Goal: Information Seeking & Learning: Check status

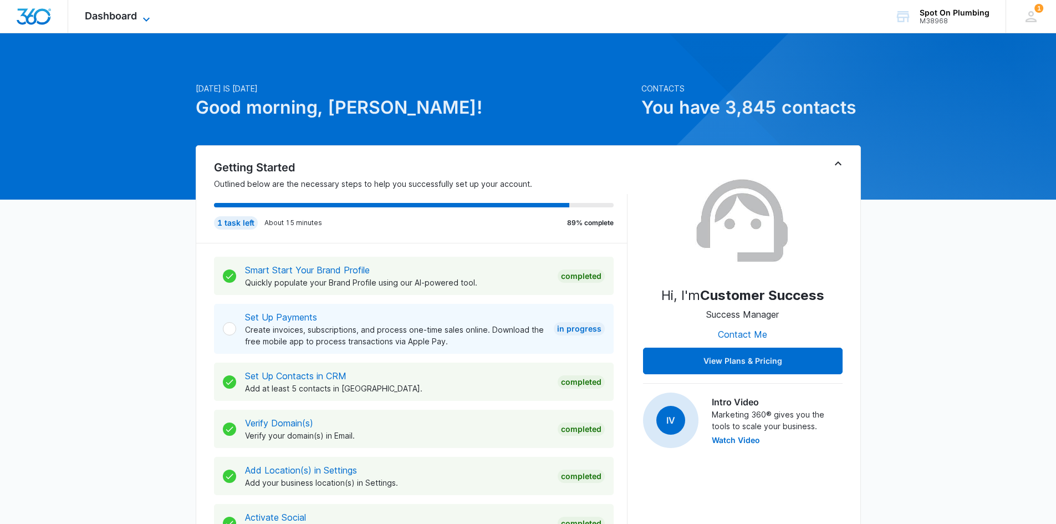
click at [131, 11] on span "Dashboard" at bounding box center [111, 16] width 52 height 12
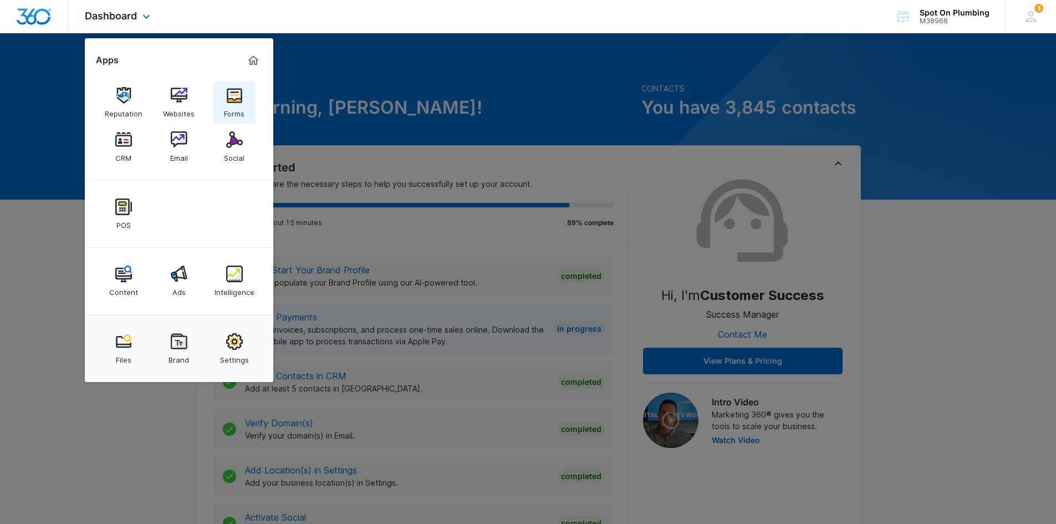
click at [243, 104] on div "Forms" at bounding box center [234, 111] width 21 height 14
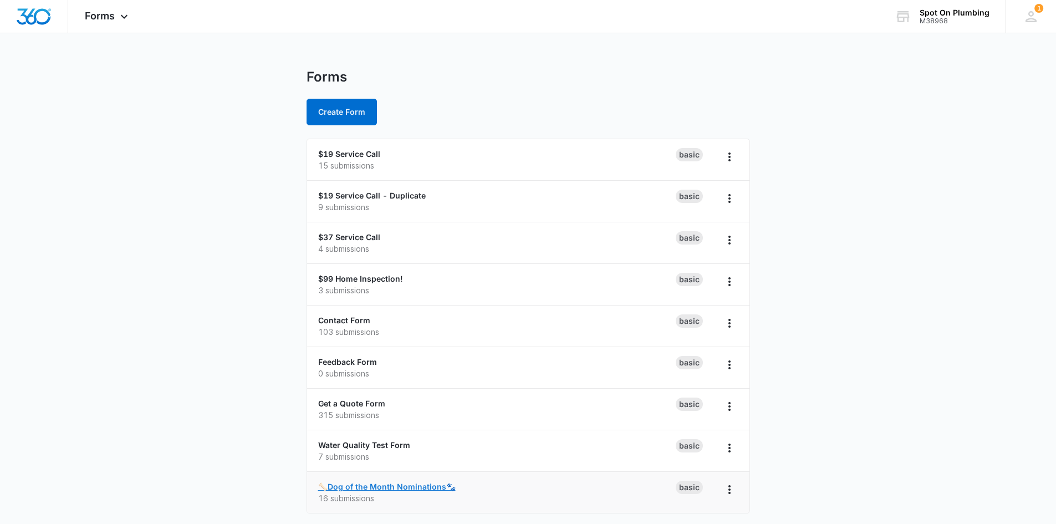
click at [413, 485] on link "🦴Dog of the Month Nominations🐾" at bounding box center [387, 486] width 138 height 9
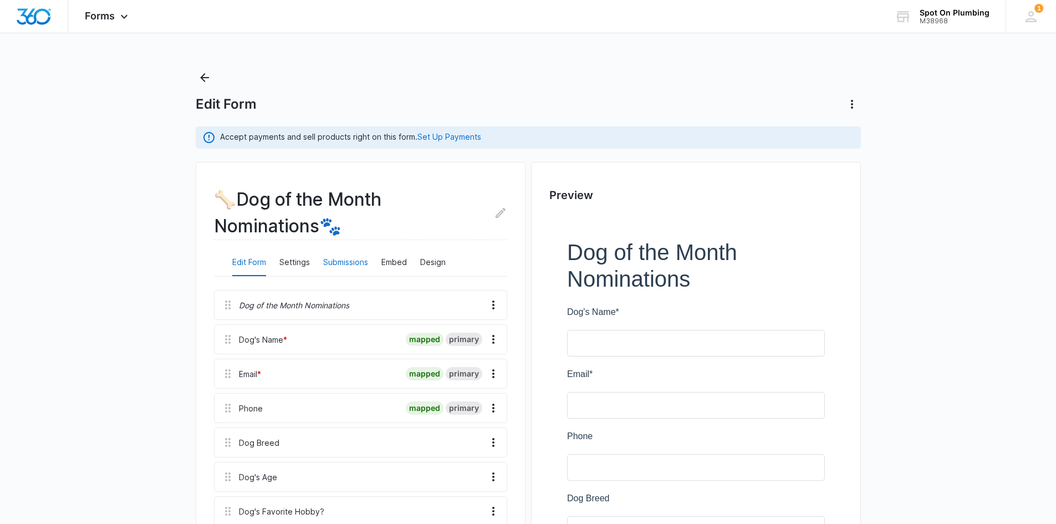
click at [349, 256] on button "Submissions" at bounding box center [345, 263] width 45 height 27
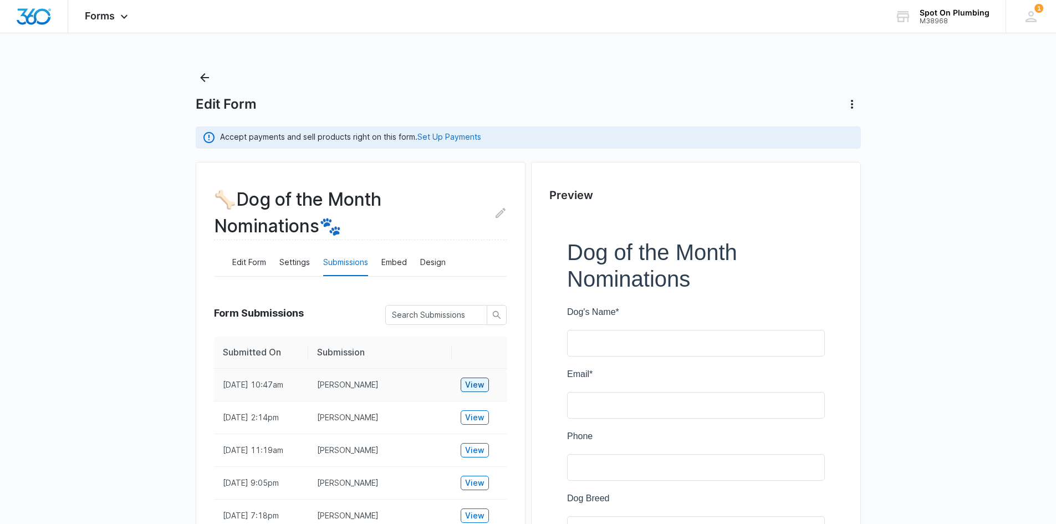
click at [471, 385] on span "View" at bounding box center [474, 385] width 19 height 12
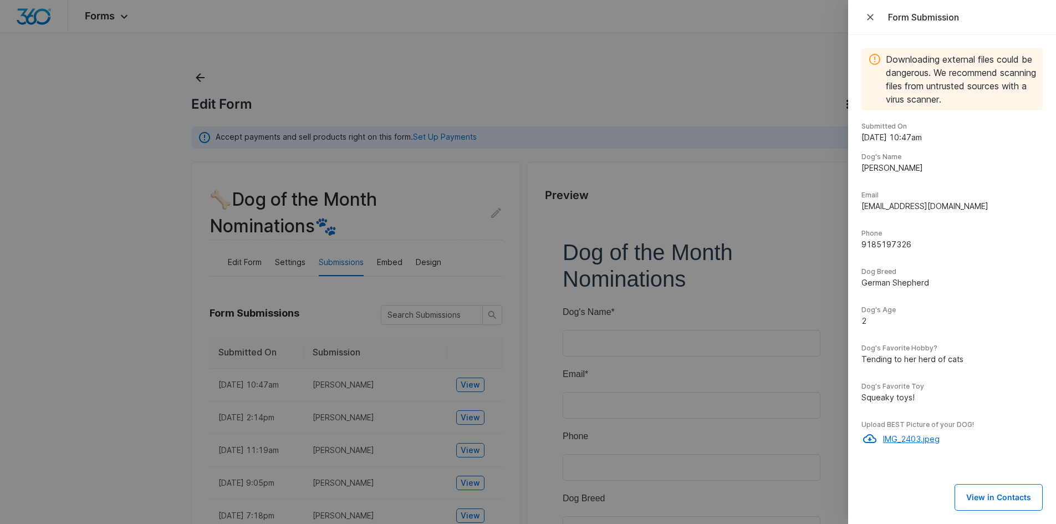
click at [925, 438] on p "IMG_2403.jpeg" at bounding box center [963, 439] width 160 height 12
click at [871, 13] on icon "Close" at bounding box center [870, 17] width 11 height 11
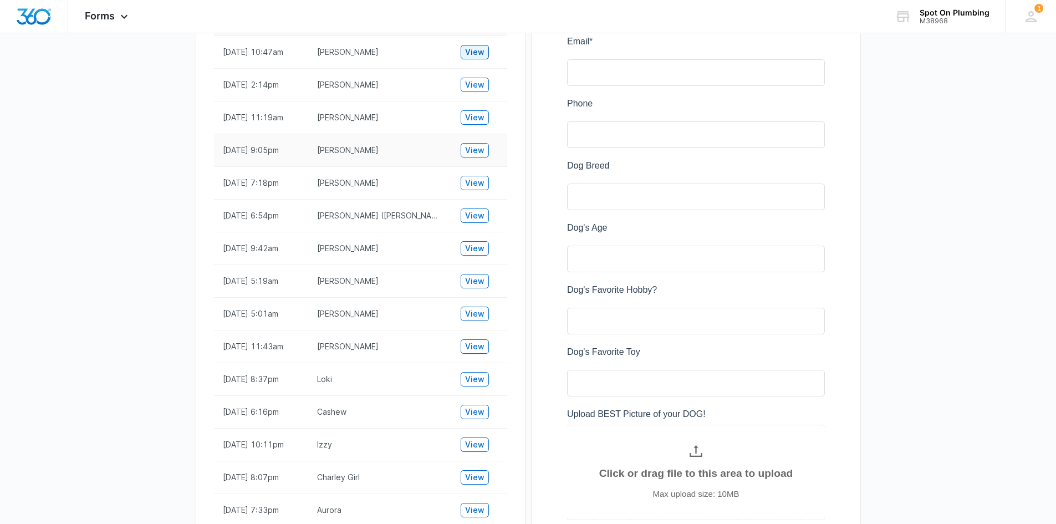
scroll to position [435, 0]
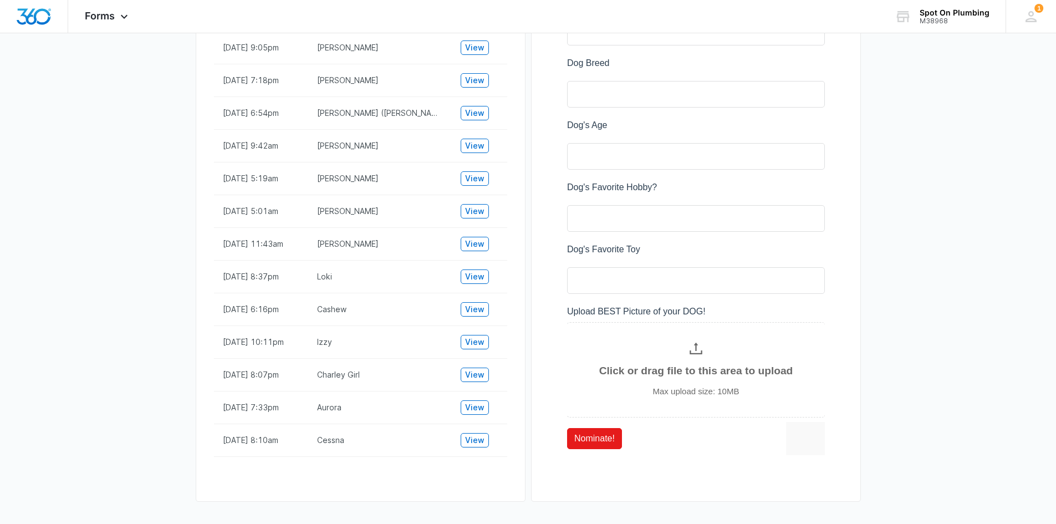
click at [130, 280] on main "Edit Form Accept payments and sell products right on this form. Set Up Payments…" at bounding box center [528, 78] width 1056 height 891
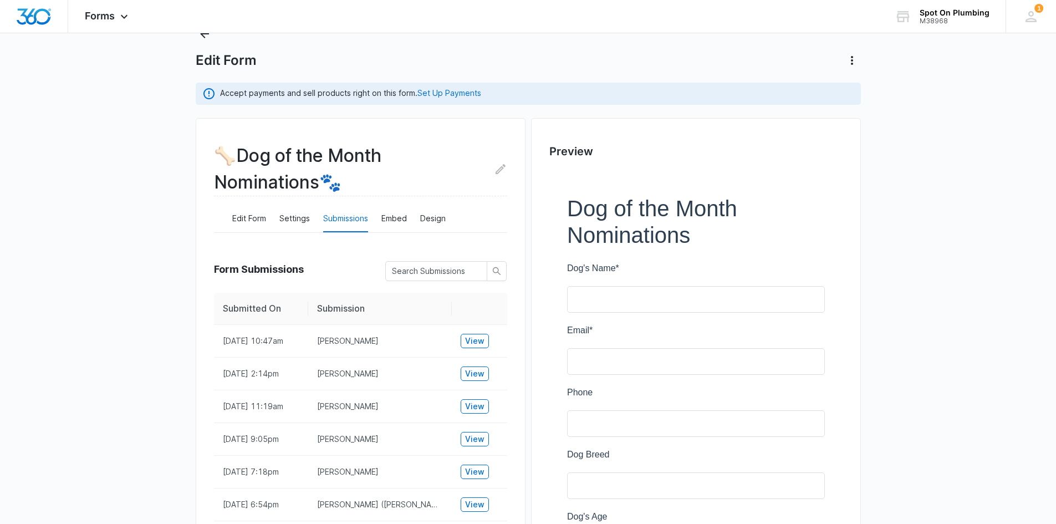
scroll to position [0, 0]
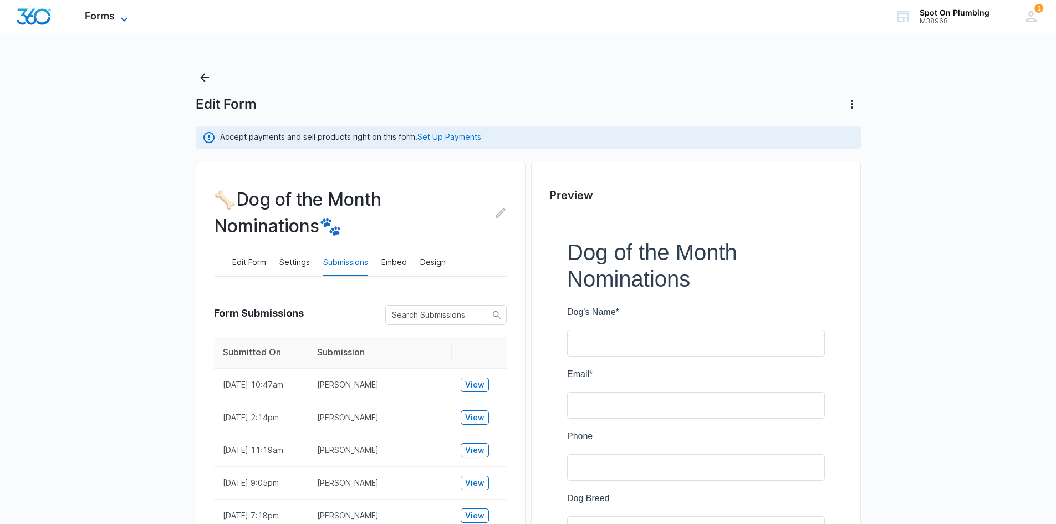
click at [102, 19] on span "Forms" at bounding box center [100, 16] width 30 height 12
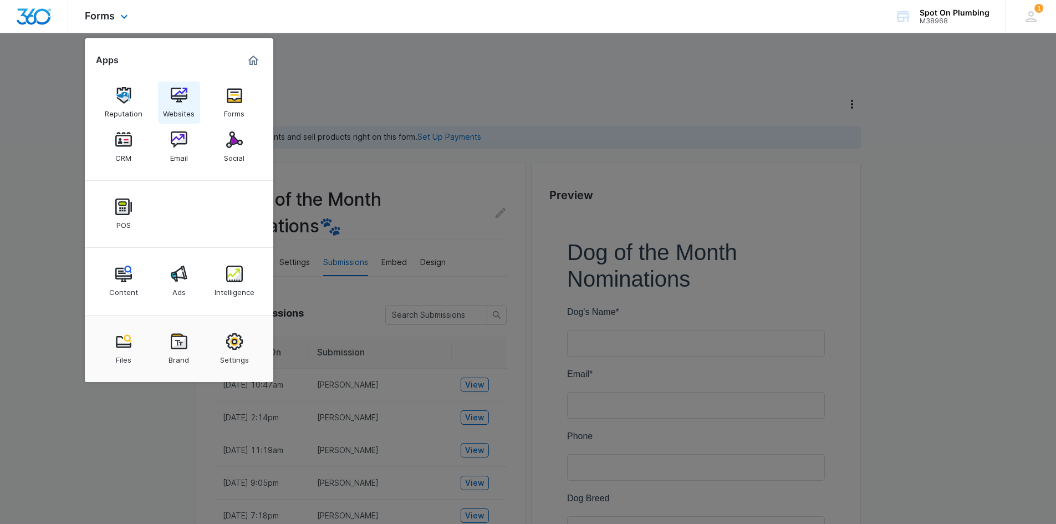
click at [181, 114] on div "Websites" at bounding box center [179, 111] width 32 height 14
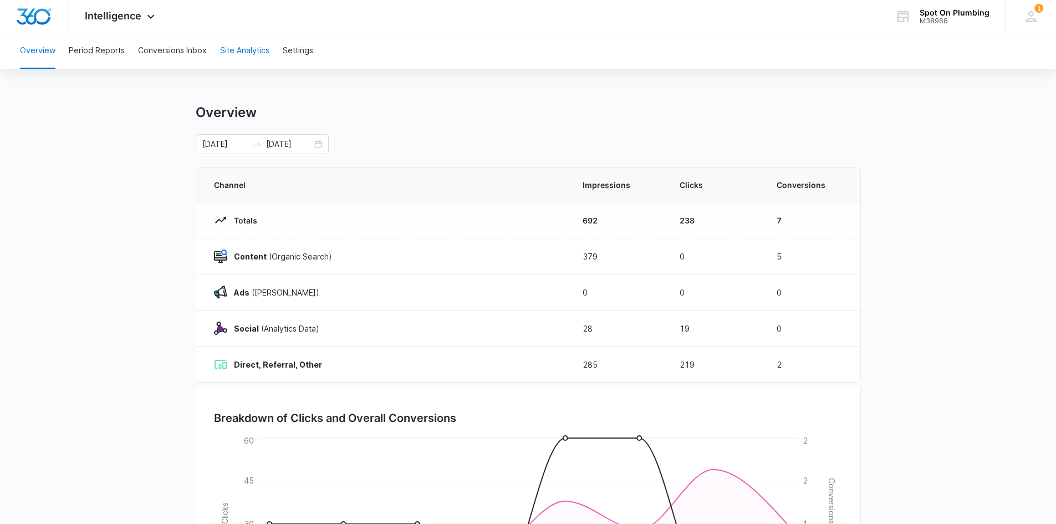
click at [233, 50] on button "Site Analytics" at bounding box center [244, 50] width 49 height 35
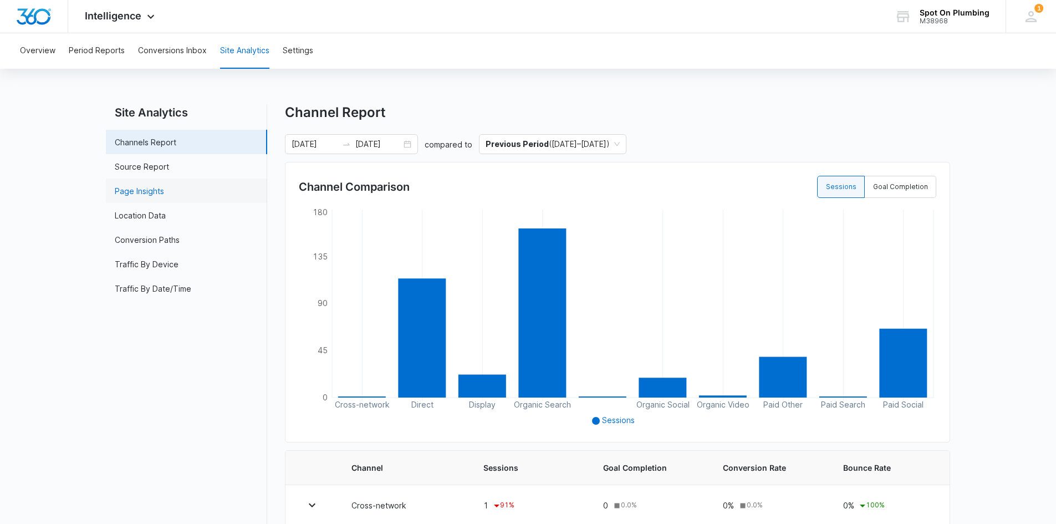
click at [156, 195] on link "Page Insights" at bounding box center [139, 191] width 49 height 12
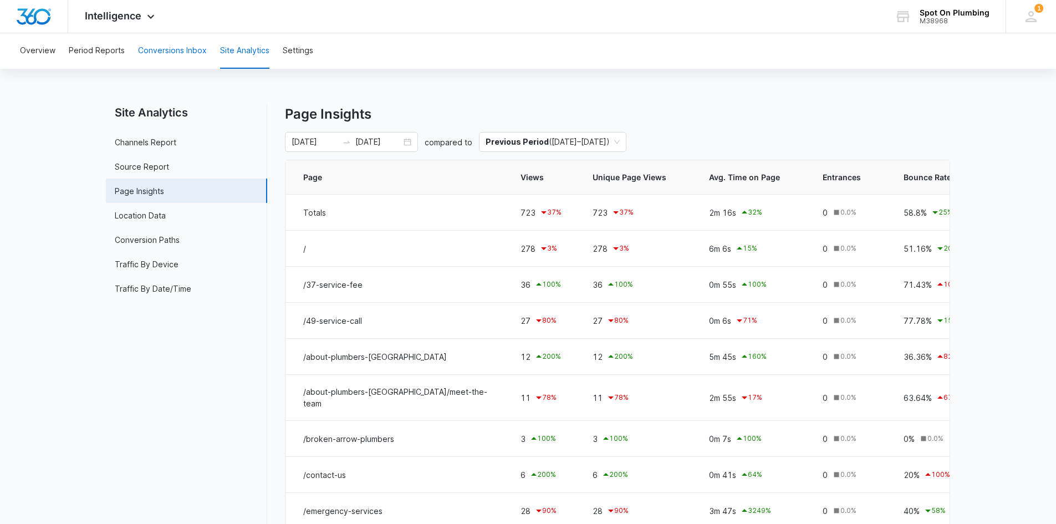
click at [171, 49] on button "Conversions Inbox" at bounding box center [172, 50] width 69 height 35
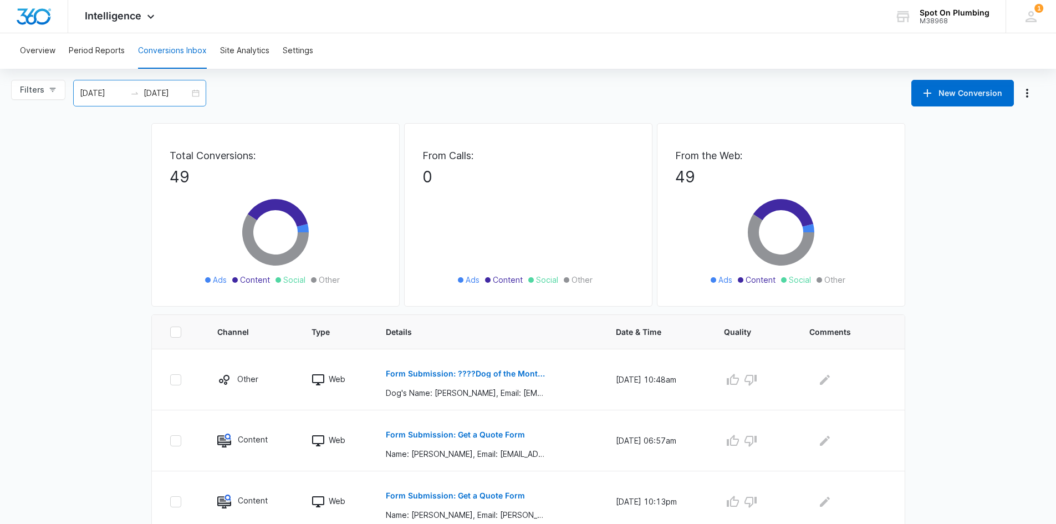
click at [194, 96] on div "[DATE] [DATE]" at bounding box center [139, 93] width 133 height 27
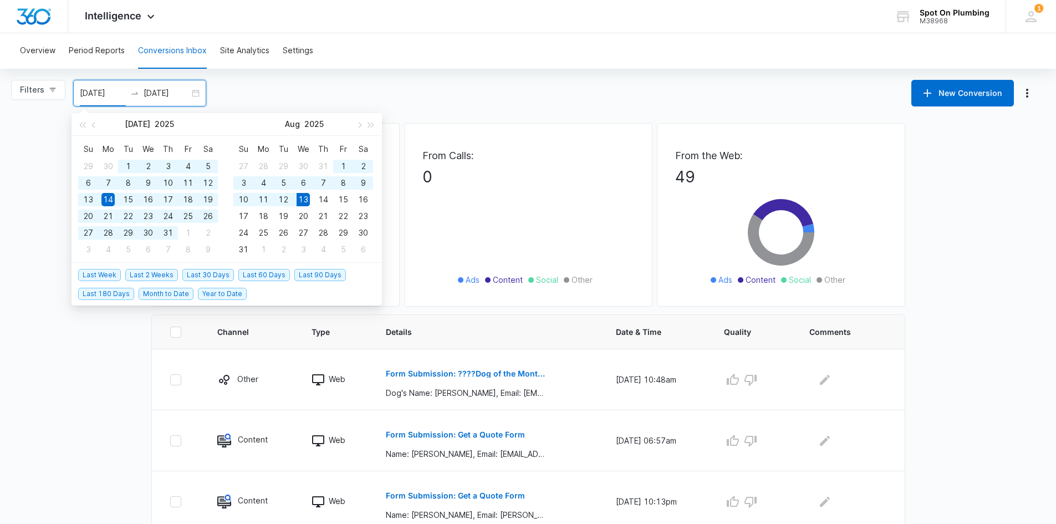
click at [220, 294] on span "Year to Date" at bounding box center [222, 294] width 49 height 12
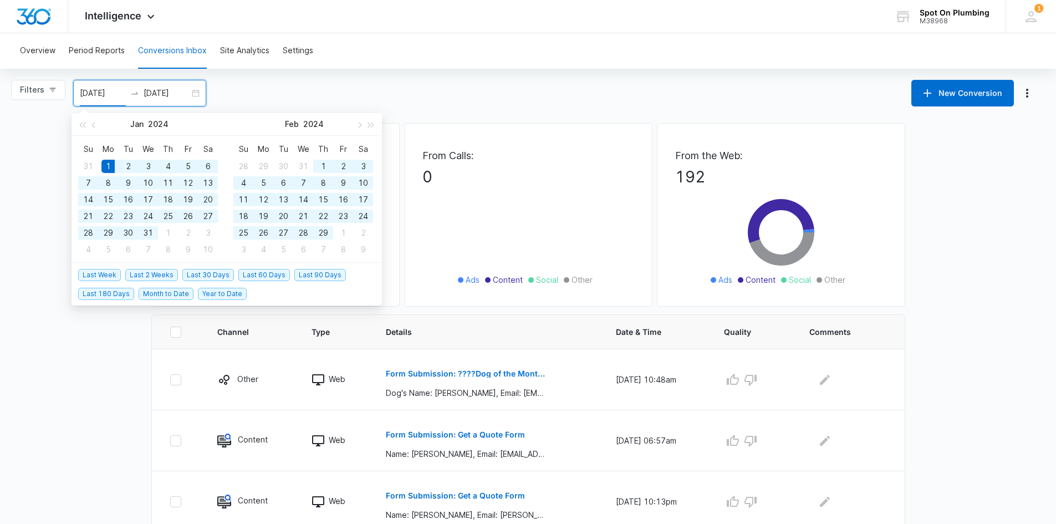
type input "[DATE]"
click at [184, 91] on input "[DATE]" at bounding box center [167, 93] width 46 height 12
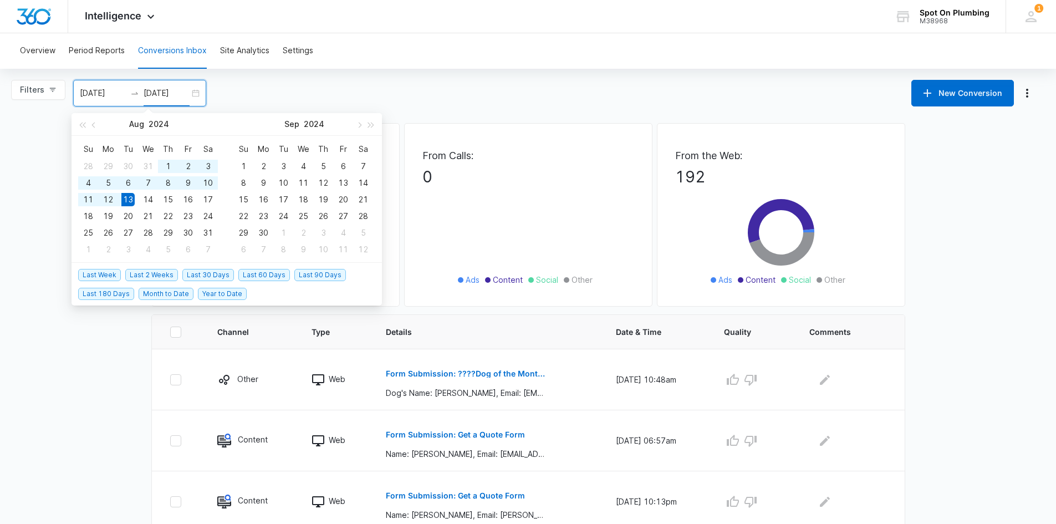
type input "[DATE]"
click at [248, 95] on div "Filters [DATE] [DATE] New Conversion [DATE] Su Mo Tu We Th Fr Sa 28 29 30 31 1 …" at bounding box center [528, 93] width 1056 height 27
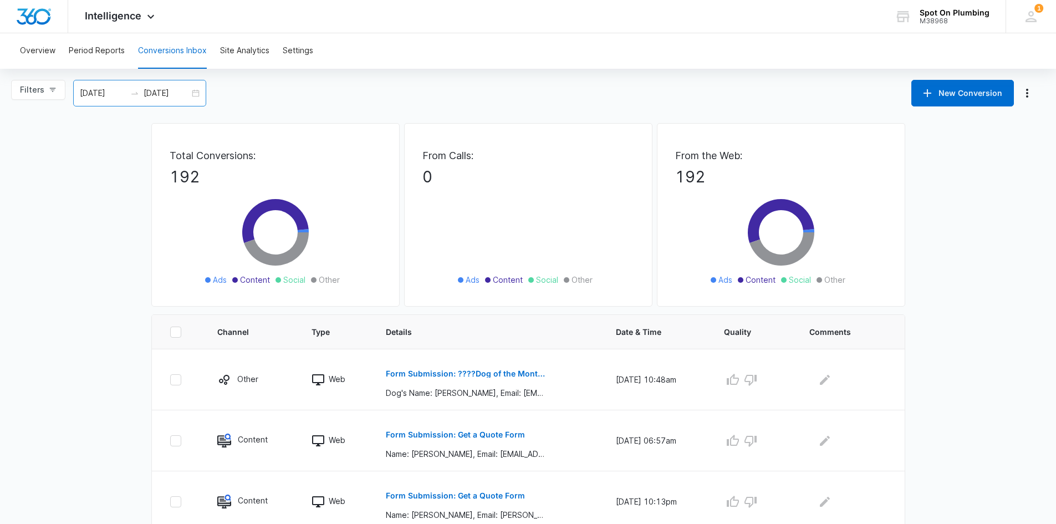
click at [122, 101] on div "[DATE] [DATE]" at bounding box center [139, 93] width 133 height 27
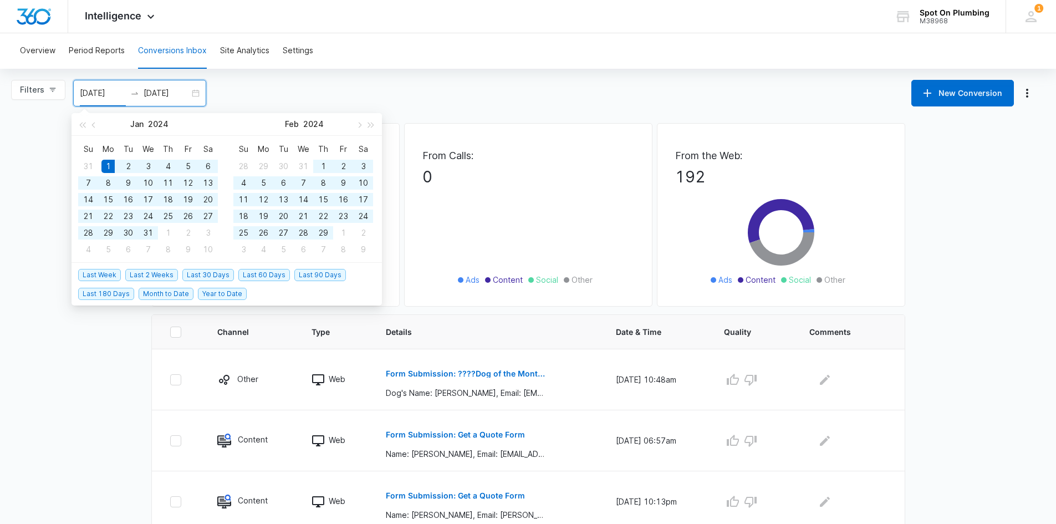
type input "[DATE]"
click at [181, 91] on input "[DATE]" at bounding box center [167, 93] width 46 height 12
click at [186, 91] on input "[DATE]" at bounding box center [167, 93] width 46 height 12
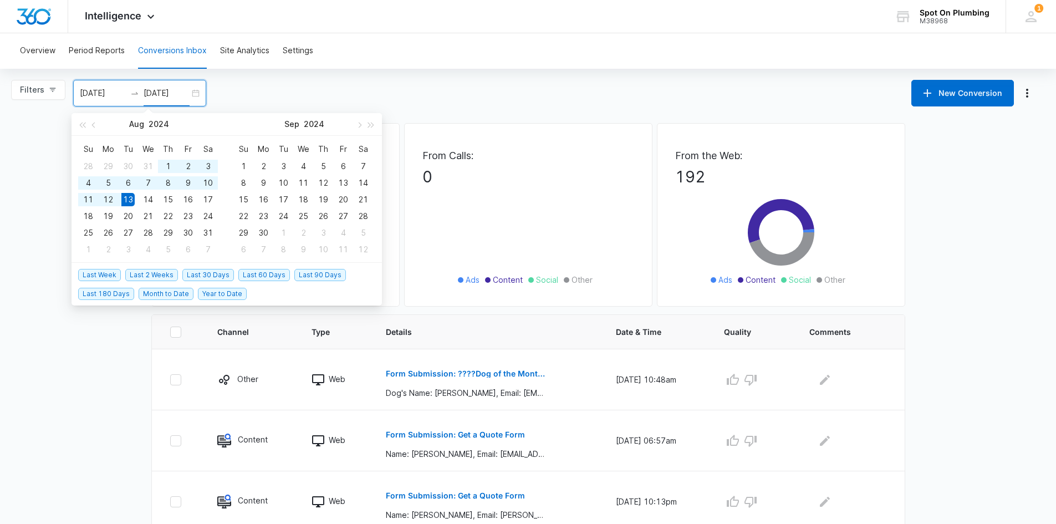
click at [181, 91] on input "[DATE]" at bounding box center [167, 93] width 46 height 12
click at [197, 94] on div "[DATE] [DATE]" at bounding box center [139, 93] width 133 height 27
click at [194, 95] on div "[DATE] [DATE]" at bounding box center [139, 93] width 133 height 27
type input "[DATE]"
click at [114, 96] on input "[DATE]" at bounding box center [103, 93] width 46 height 12
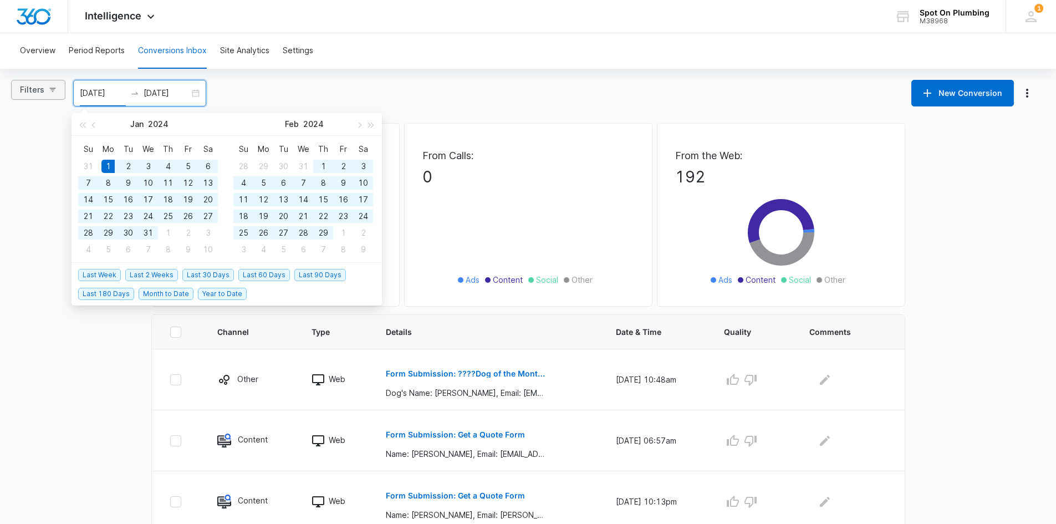
type input "[DATE]"
click at [34, 91] on span "Filters" at bounding box center [32, 90] width 24 height 12
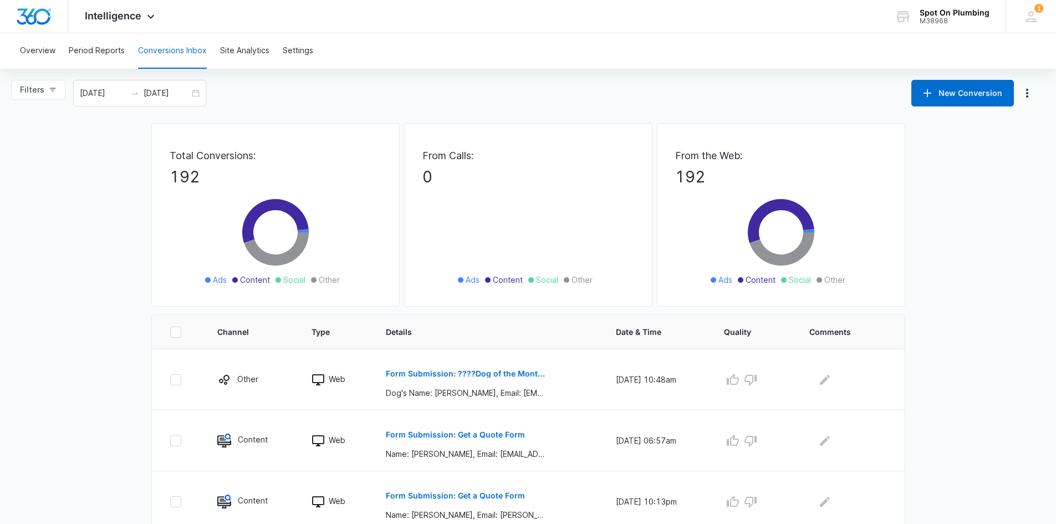
click at [228, 91] on div "Filters Filter Channel : All Channels Ads Content Social Other Filter Type : Al…" at bounding box center [528, 93] width 1056 height 27
click at [130, 91] on icon "swap-right" at bounding box center [134, 93] width 9 height 9
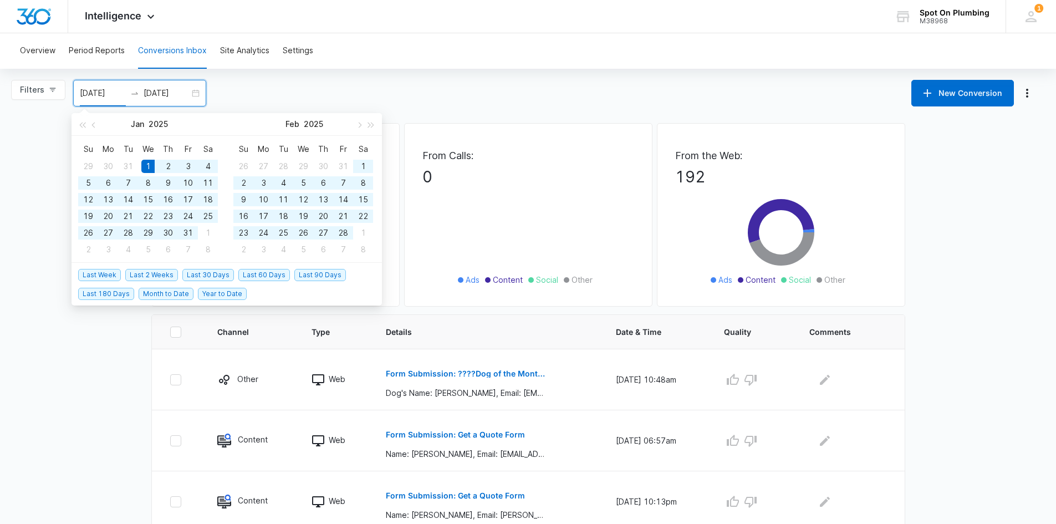
drag, startPoint x: 118, startPoint y: 96, endPoint x: 140, endPoint y: 96, distance: 22.7
click at [119, 96] on input "[DATE]" at bounding box center [103, 93] width 46 height 12
click at [189, 95] on div "[DATE] [DATE]" at bounding box center [139, 93] width 133 height 27
type input "[DATE]"
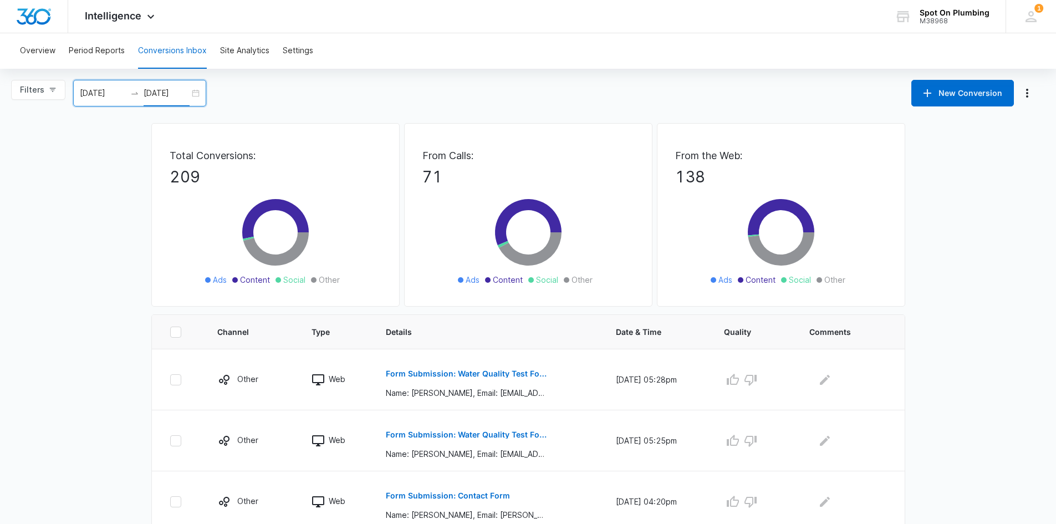
type input "[DATE]"
click at [189, 94] on div "[DATE] [DATE]" at bounding box center [139, 93] width 133 height 27
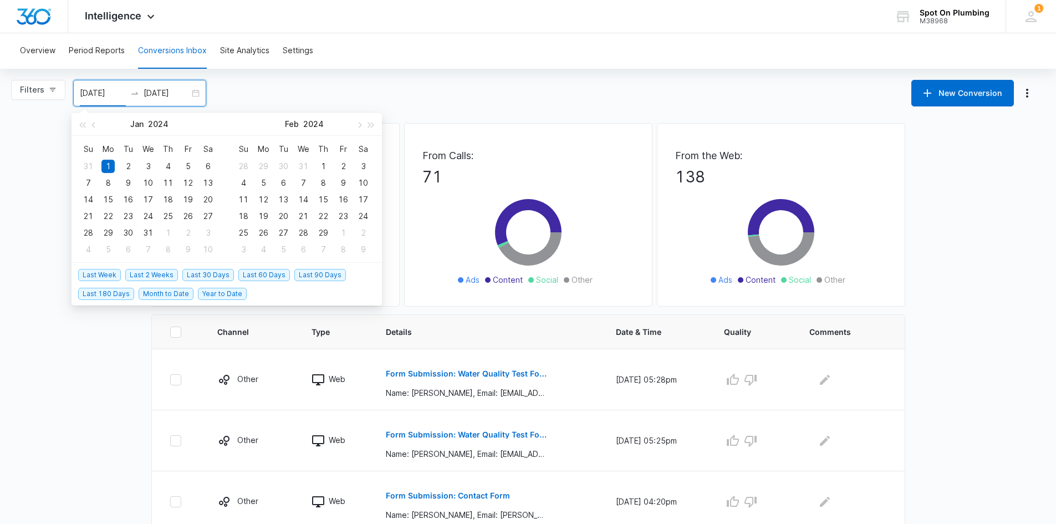
click at [232, 296] on span "Year to Date" at bounding box center [222, 294] width 49 height 12
type input "[DATE]"
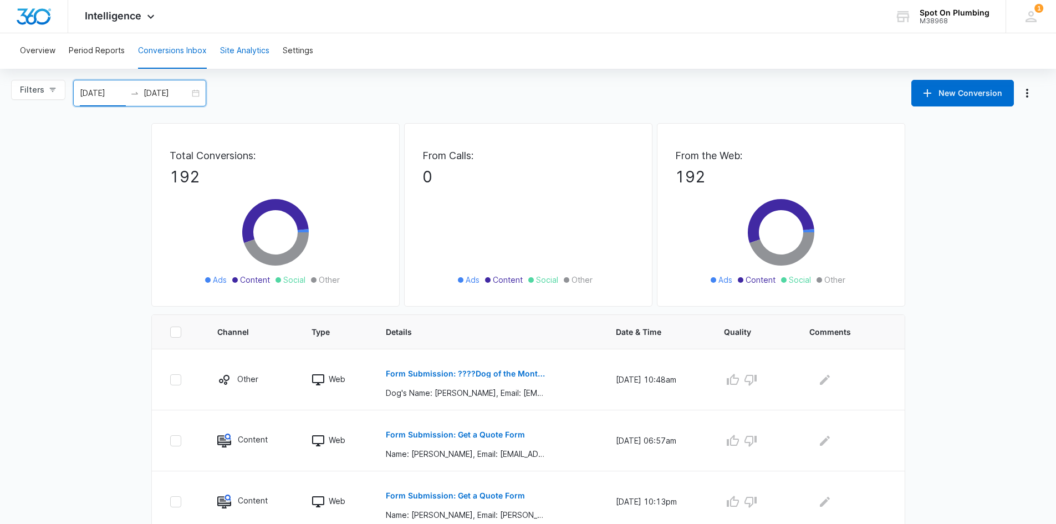
click at [241, 53] on button "Site Analytics" at bounding box center [244, 50] width 49 height 35
